Goal: Navigation & Orientation: Go to known website

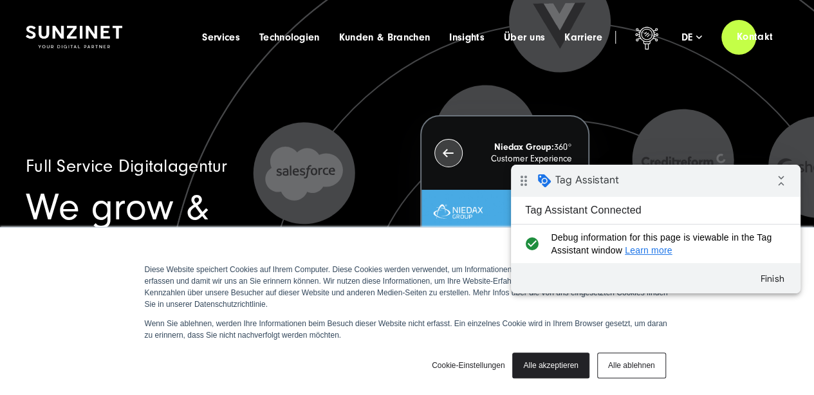
click at [586, 187] on div "drag_indicator Tag Assistant" at bounding box center [565, 180] width 108 height 31
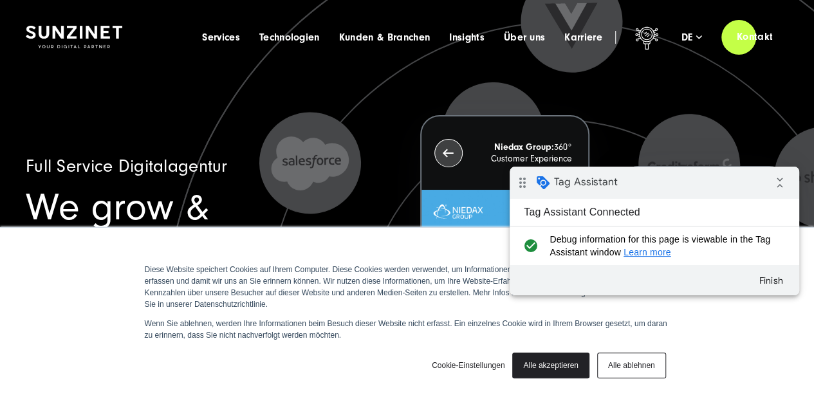
click at [555, 370] on link "Alle akzeptieren" at bounding box center [550, 366] width 77 height 26
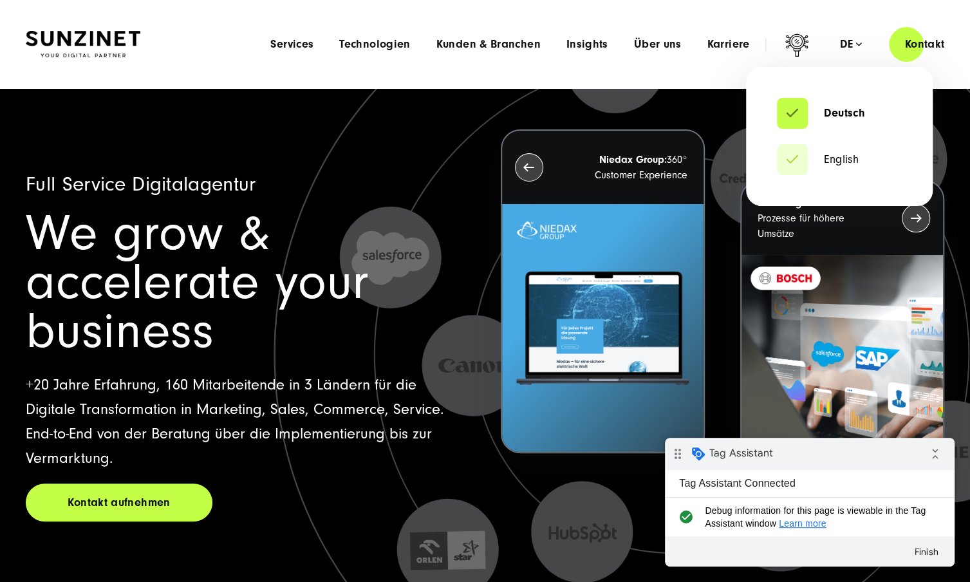
click at [853, 44] on div "de" at bounding box center [851, 44] width 23 height 13
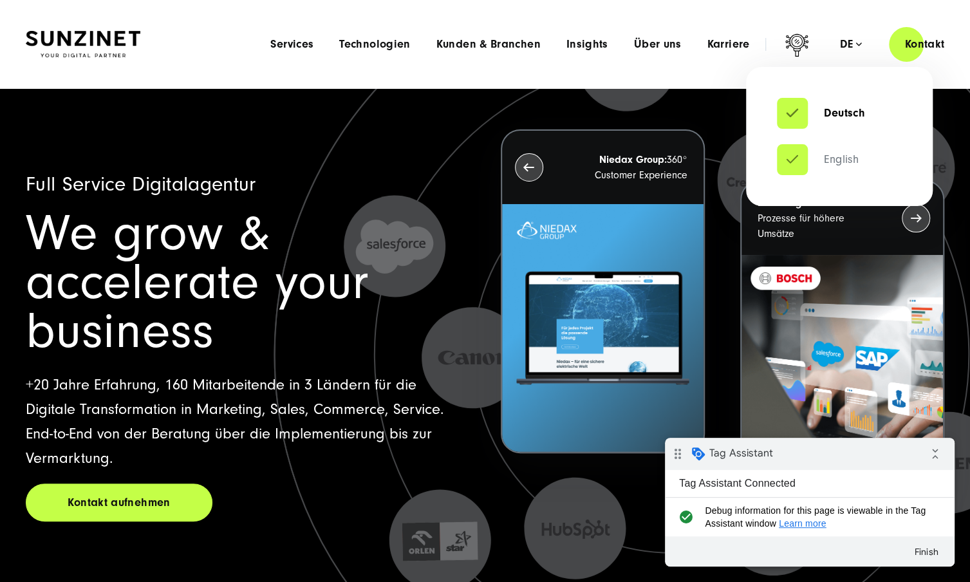
click at [838, 165] on link "English" at bounding box center [818, 159] width 82 height 13
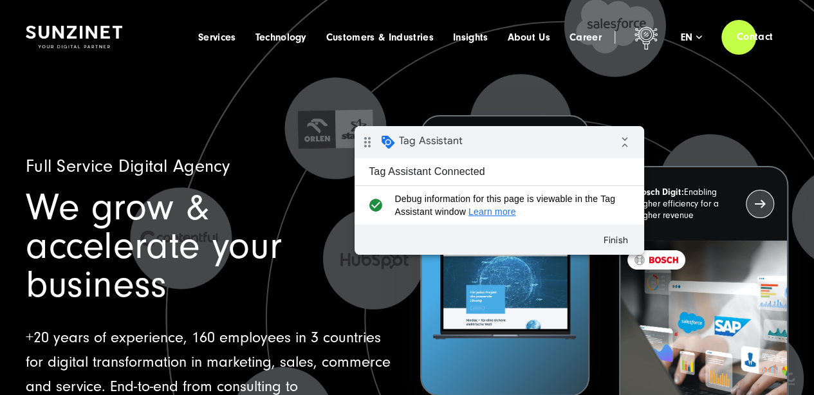
click at [584, 144] on div "drag_indicator Tag Assistant collapse_all" at bounding box center [500, 142] width 290 height 32
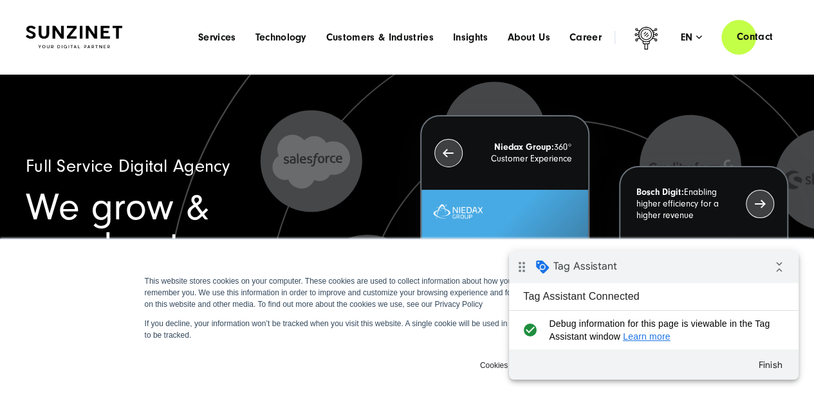
click at [56, 24] on div at bounding box center [74, 37] width 97 height 37
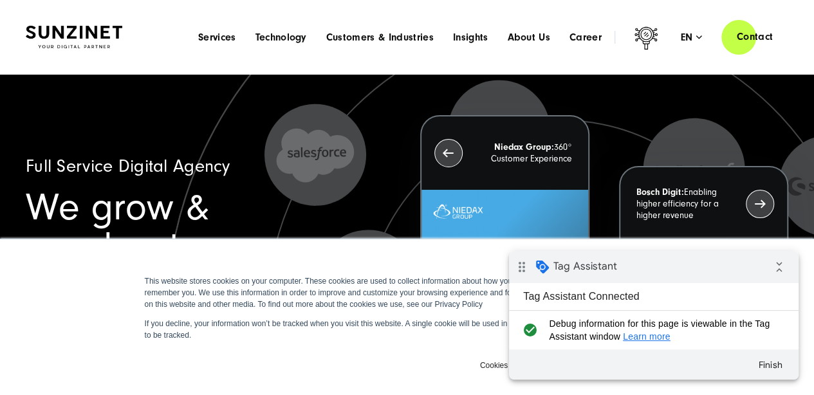
click at [54, 31] on img at bounding box center [74, 37] width 97 height 23
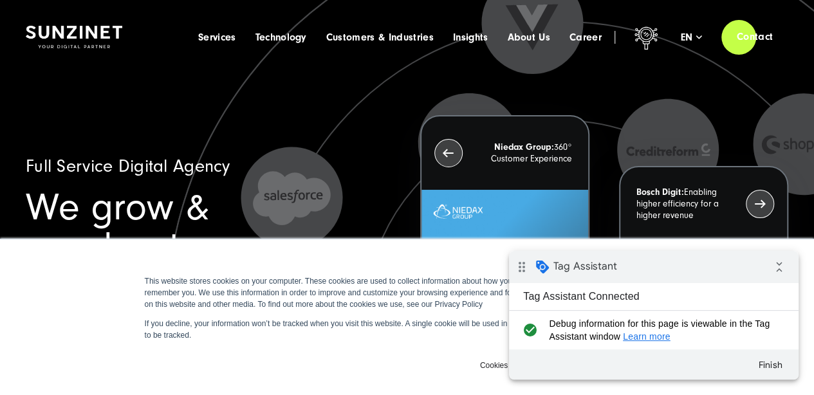
drag, startPoint x: 683, startPoint y: 286, endPoint x: 1187, endPoint y: 438, distance: 526.7
click at [678, 251] on html "drag_indicator Tag Assistant collapse_all Tag Assistant Connected check_circle …" at bounding box center [654, 315] width 290 height 129
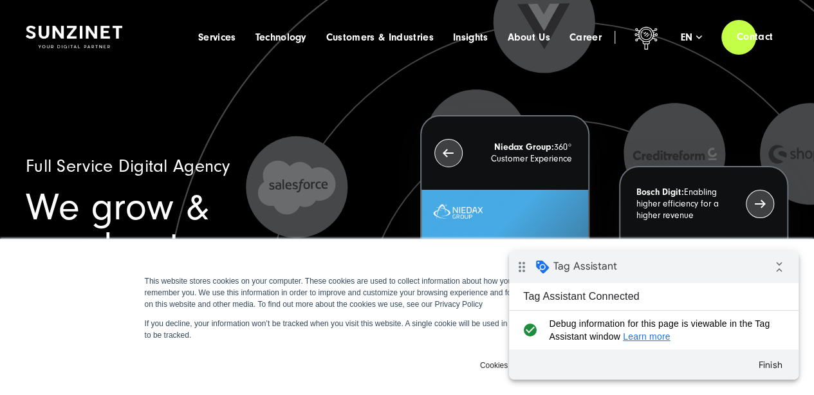
click at [683, 271] on div "drag_indicator Tag Assistant collapse_all" at bounding box center [654, 267] width 290 height 32
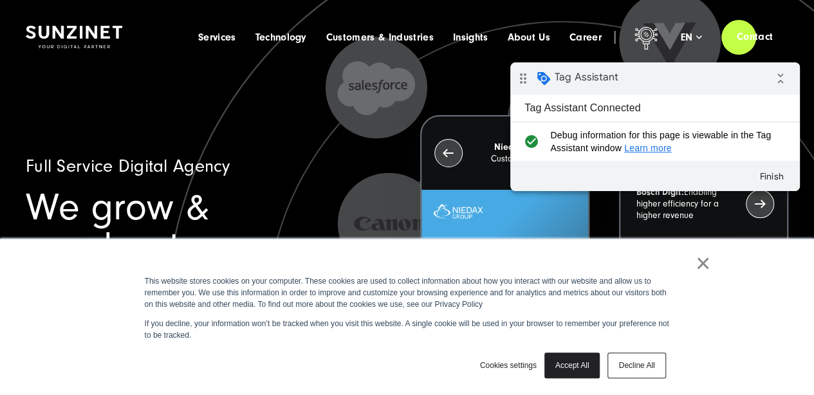
click at [581, 362] on link "Accept All" at bounding box center [573, 366] width 56 height 26
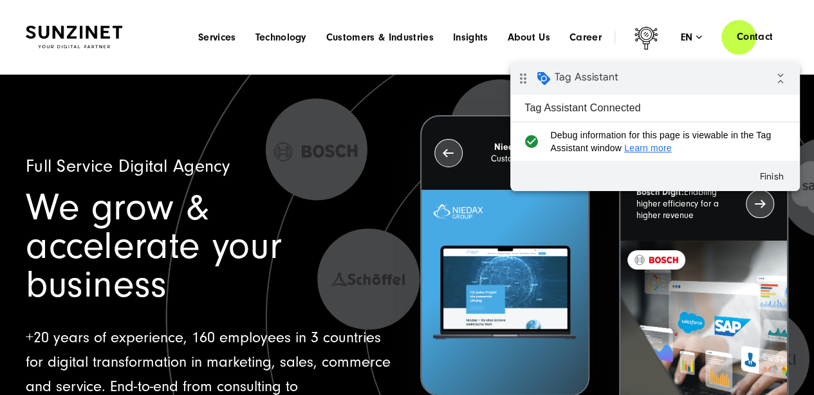
click at [91, 55] on header "Smart Search AI Here you can ask a specific question about our agency and our s…" at bounding box center [407, 37] width 814 height 74
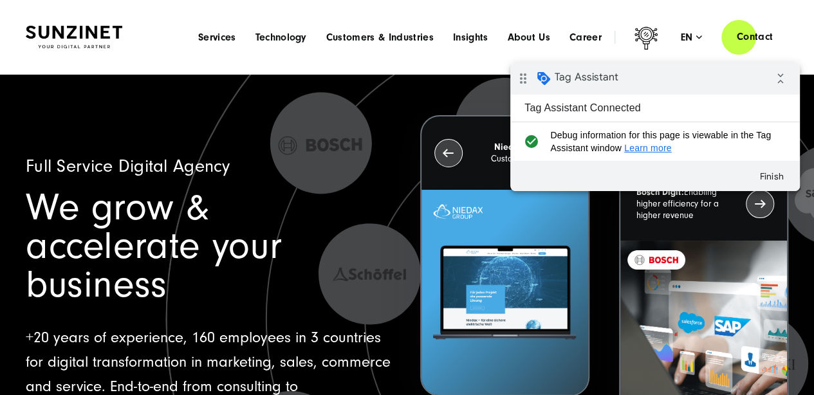
click at [102, 24] on div at bounding box center [74, 37] width 97 height 37
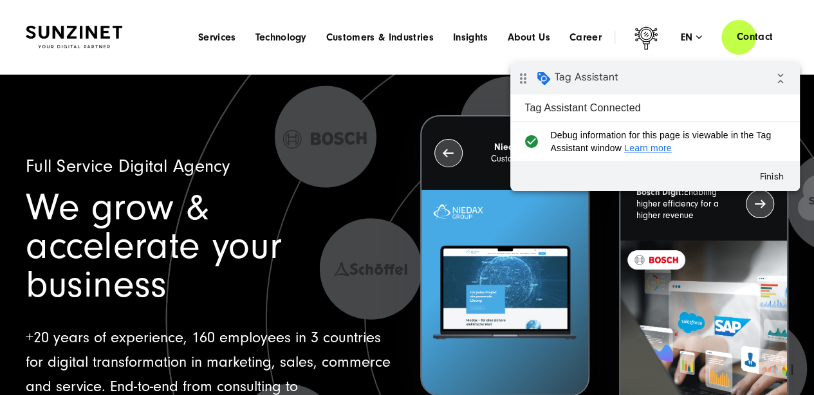
click at [102, 30] on img at bounding box center [74, 37] width 97 height 23
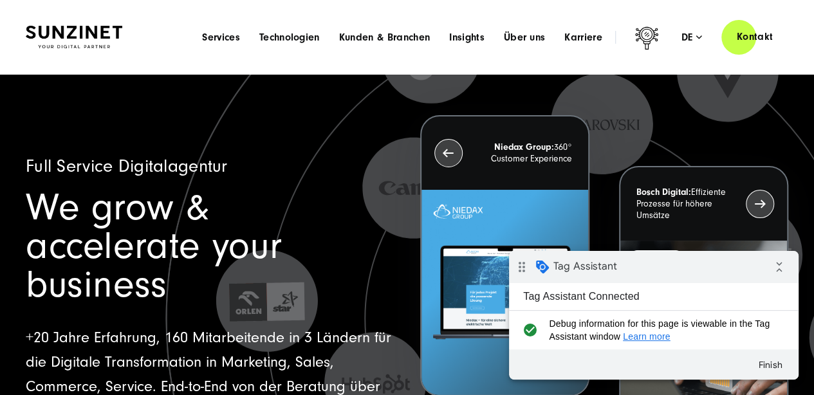
click at [78, 28] on img at bounding box center [74, 37] width 97 height 23
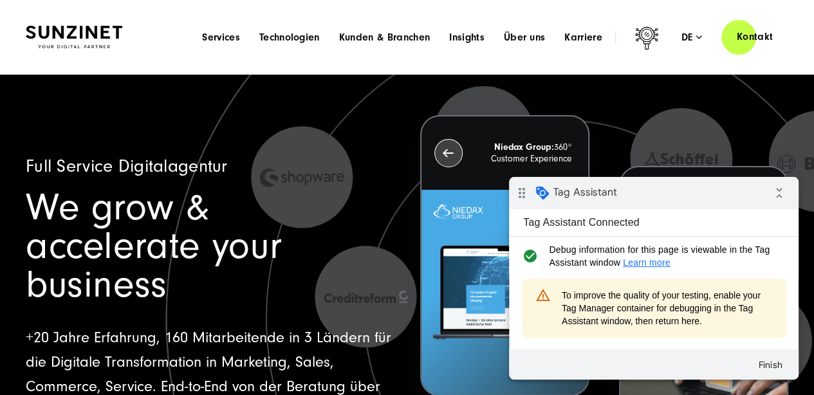
click at [193, 0] on header "Smart Search AI Hier können Sie eine konkrete Frage zu unserer Agentur und unse…" at bounding box center [407, 37] width 814 height 74
